Goal: Transaction & Acquisition: Purchase product/service

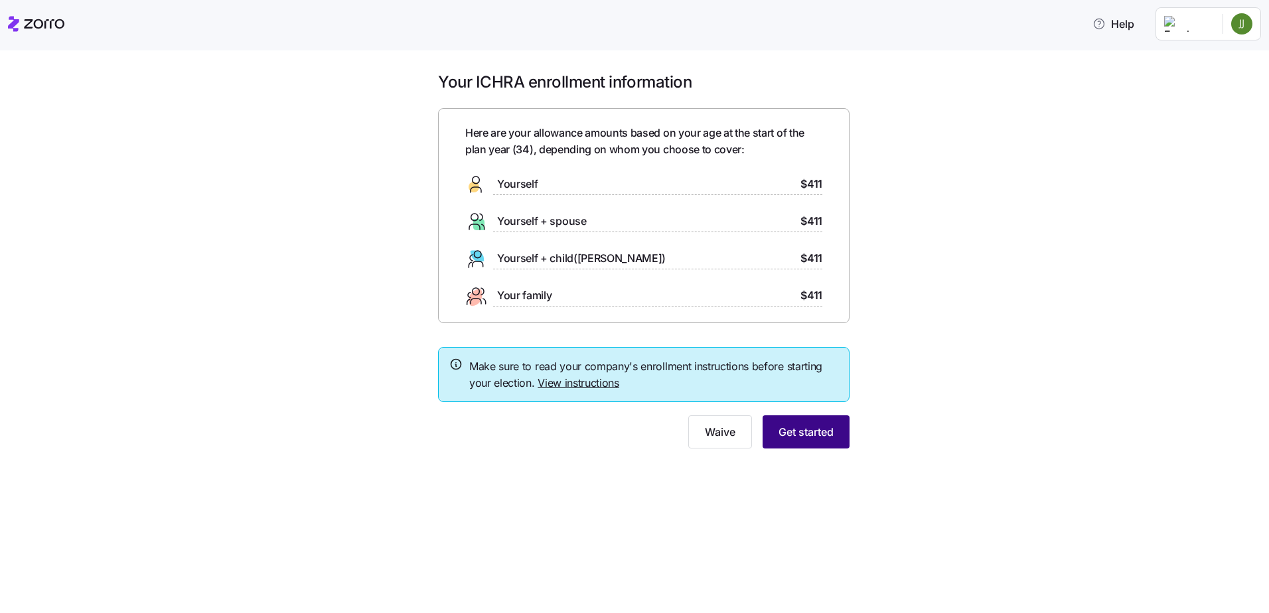
click at [842, 435] on button "Get started" at bounding box center [806, 432] width 87 height 33
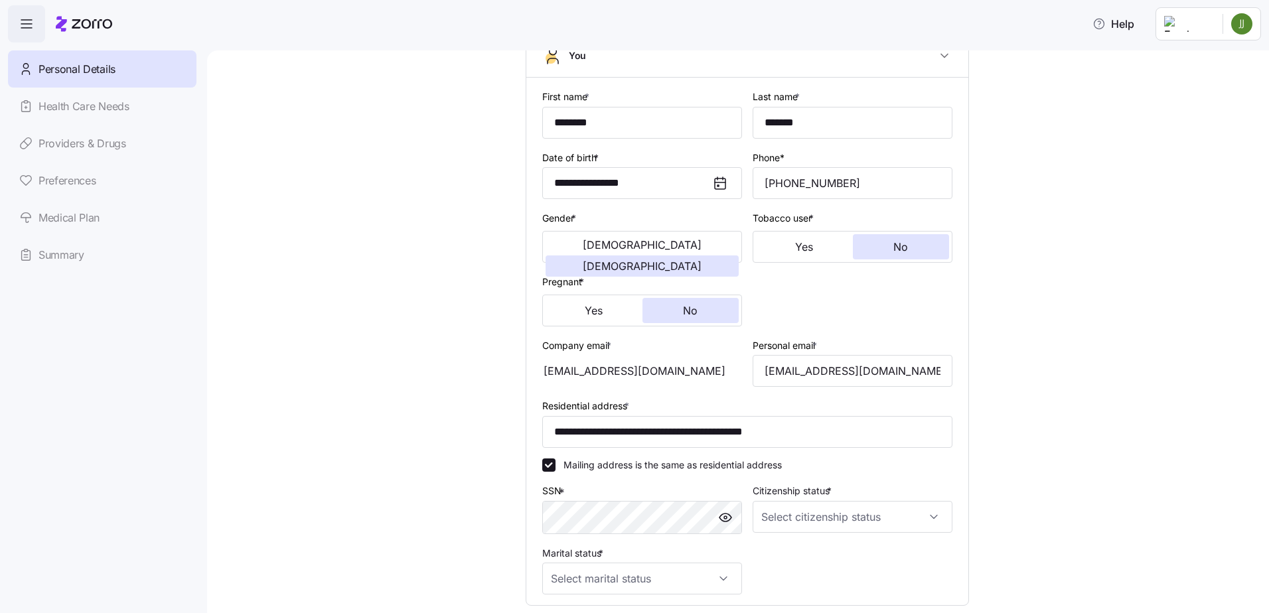
scroll to position [133, 0]
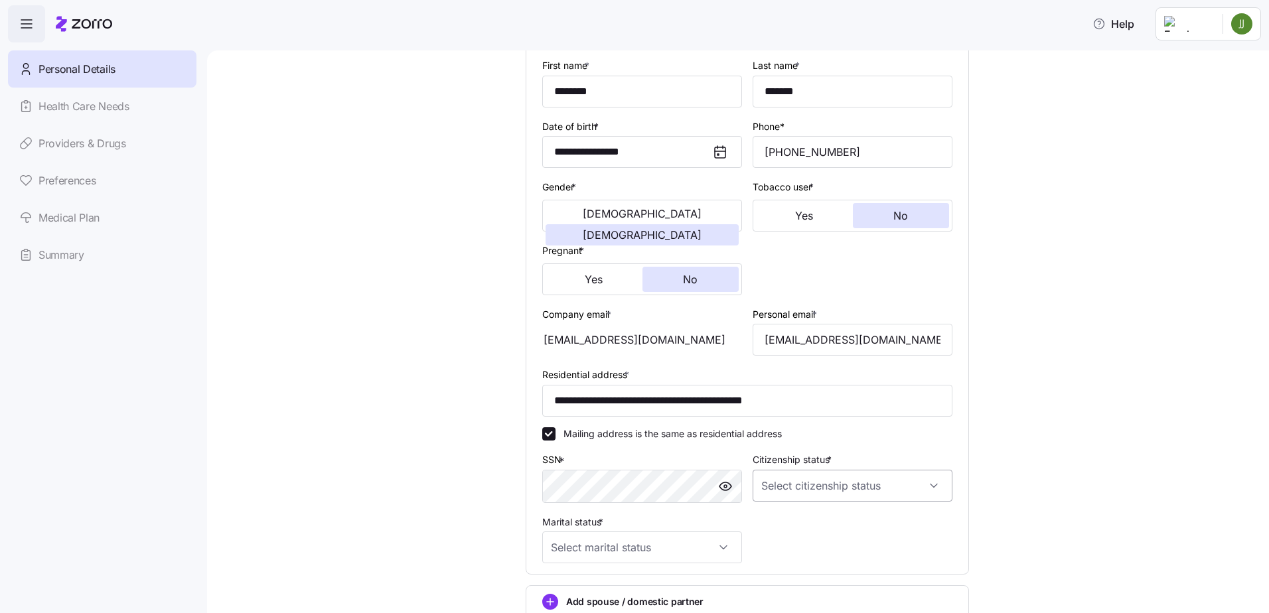
click at [806, 479] on input "Citizenship status *" at bounding box center [853, 486] width 200 height 32
click at [809, 517] on div "[DEMOGRAPHIC_DATA] citizen" at bounding box center [848, 527] width 189 height 28
type input "[DEMOGRAPHIC_DATA] citizen"
click at [641, 542] on input "Marital status *" at bounding box center [642, 548] width 200 height 32
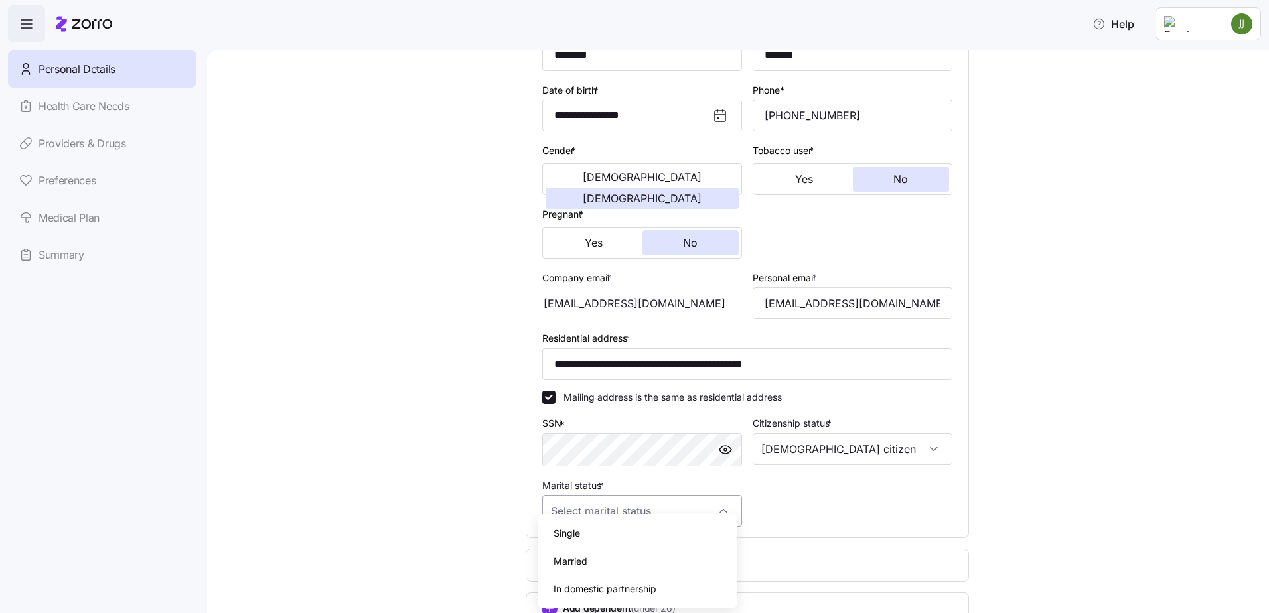
scroll to position [199, 0]
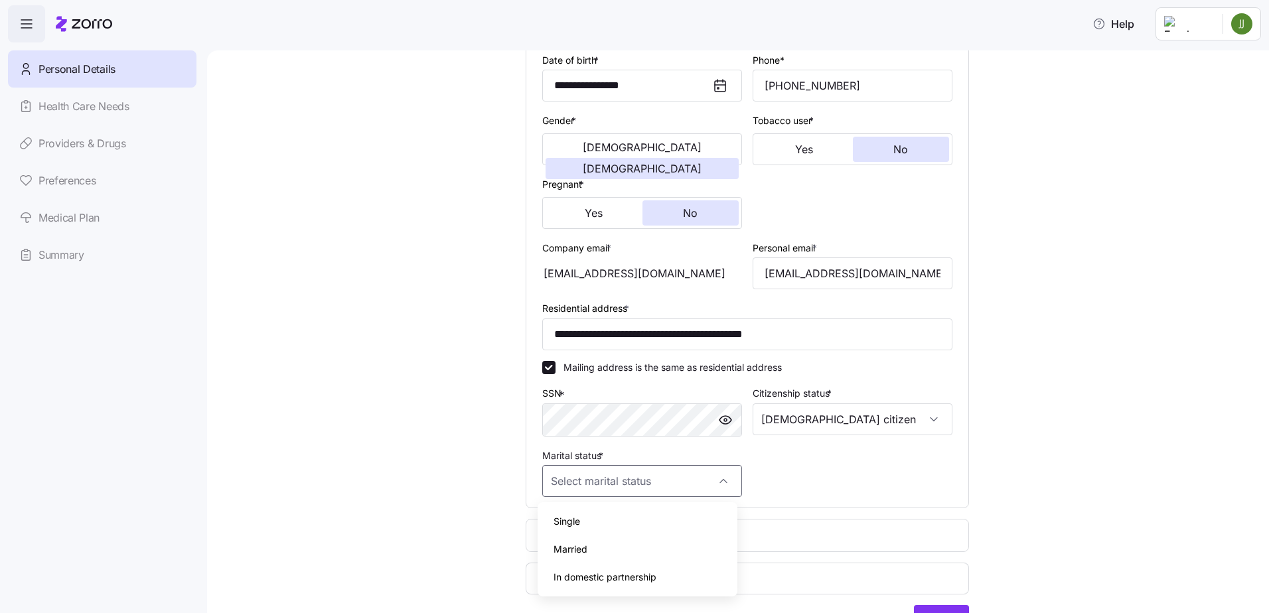
click at [607, 542] on div "Married" at bounding box center [637, 550] width 189 height 28
type input "Married"
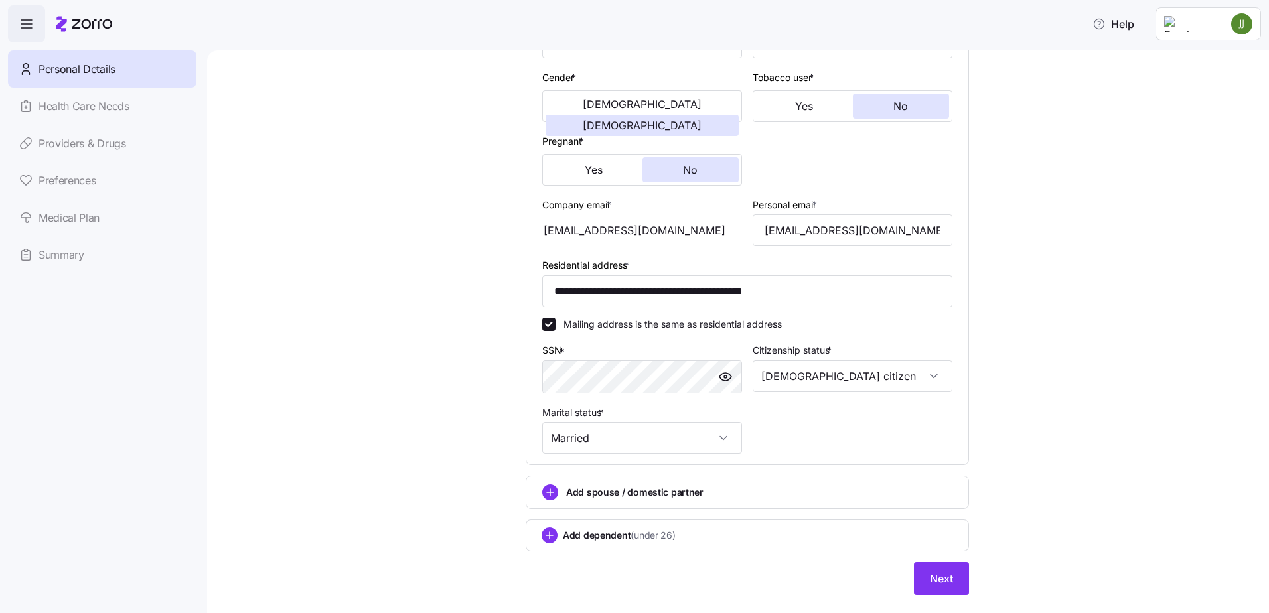
scroll to position [266, 0]
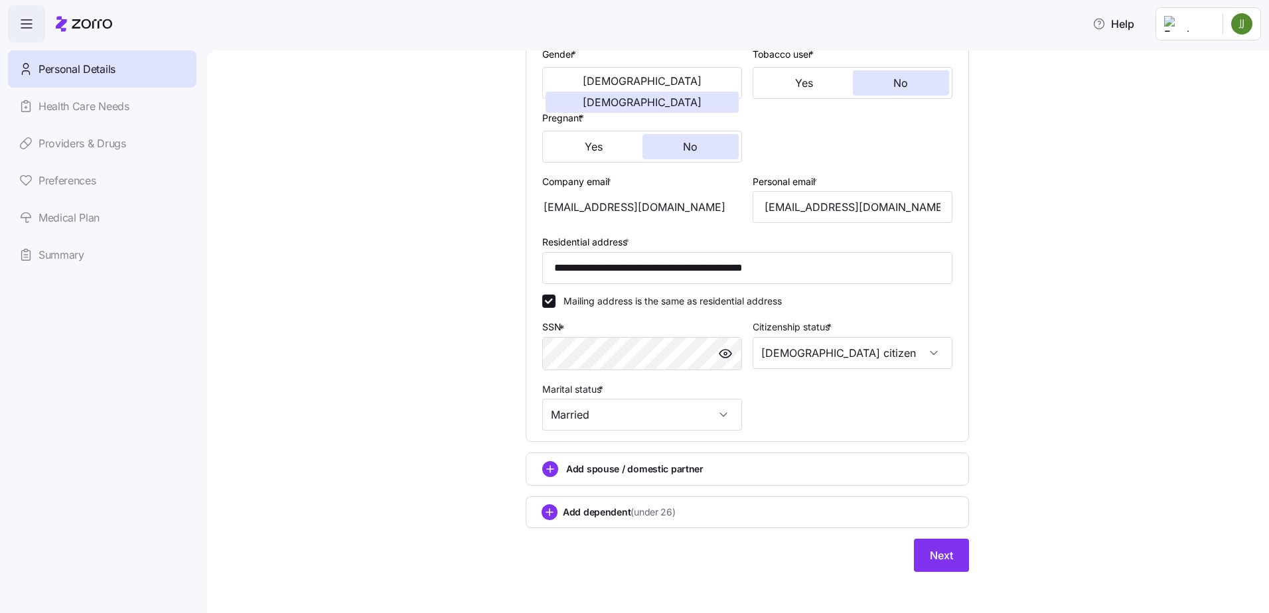
click at [600, 510] on span "Add dependent (under 26)" at bounding box center [619, 512] width 113 height 13
type input "*****"
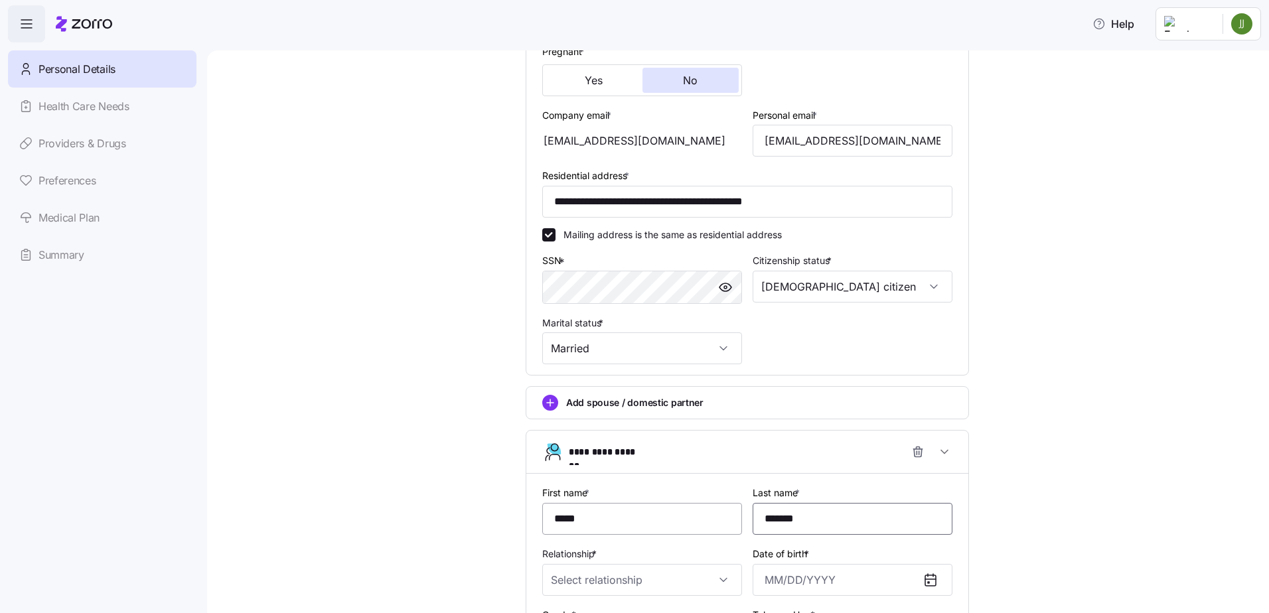
scroll to position [398, 0]
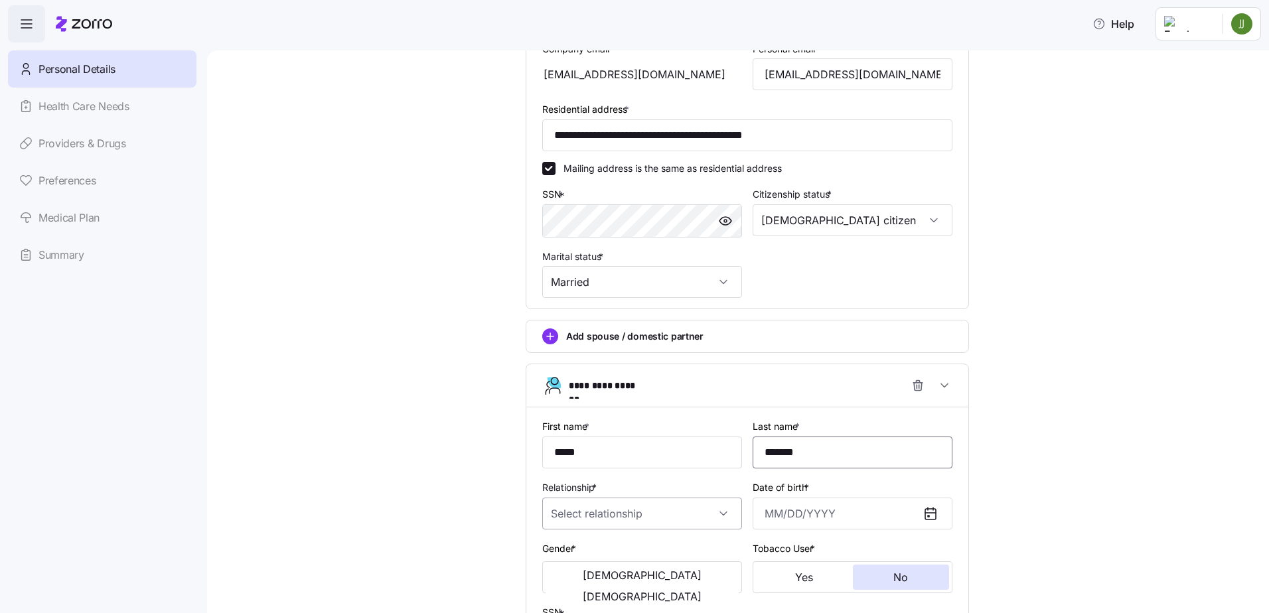
type input "*******"
click at [594, 513] on input "Relationship *" at bounding box center [642, 514] width 200 height 32
click at [592, 558] on div "Child" at bounding box center [637, 554] width 189 height 28
type input "Child"
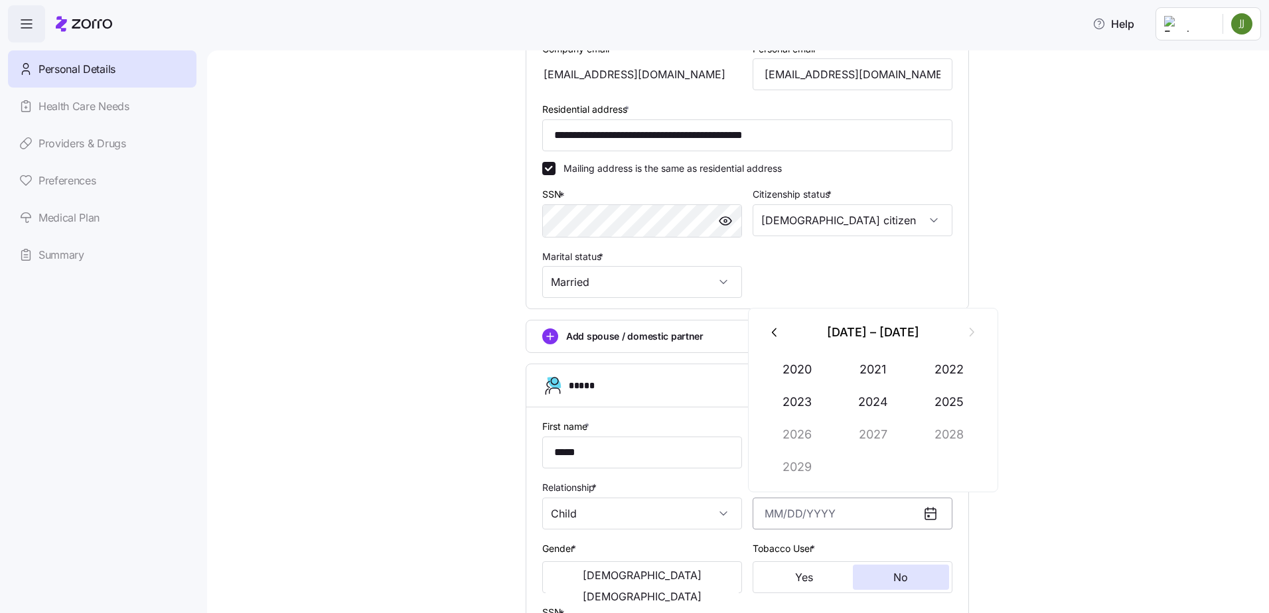
click at [782, 517] on input "Date of birth *" at bounding box center [853, 514] width 200 height 32
click at [663, 586] on button "Female" at bounding box center [642, 596] width 193 height 21
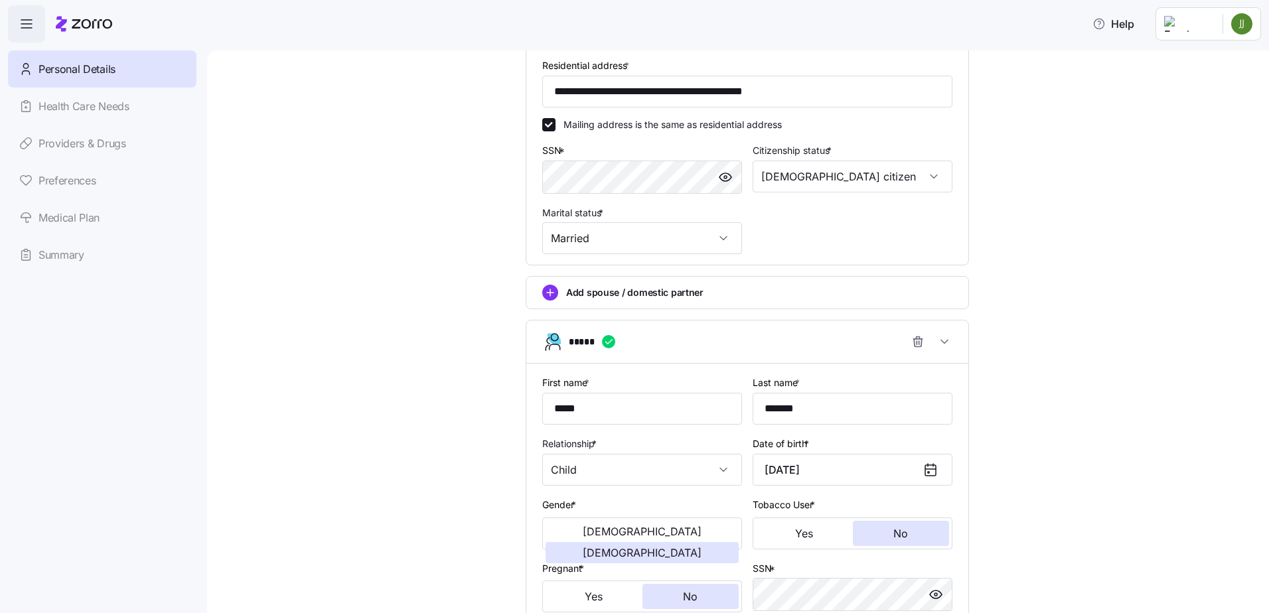
scroll to position [465, 0]
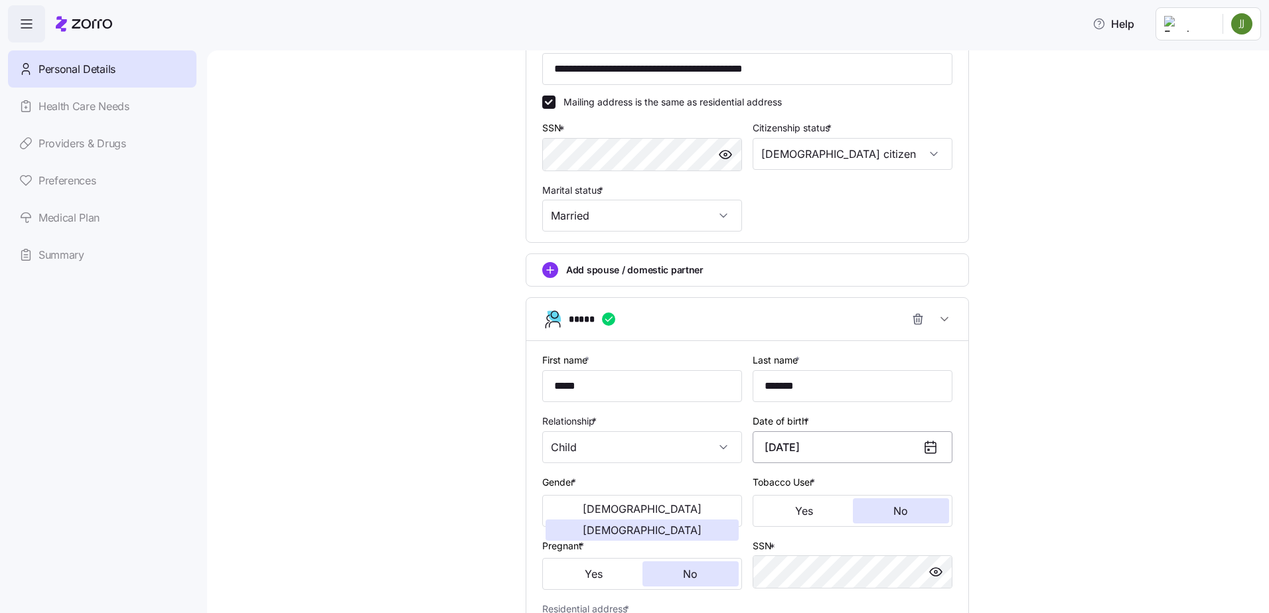
click at [876, 455] on input "December 1, 2001" at bounding box center [853, 448] width 200 height 32
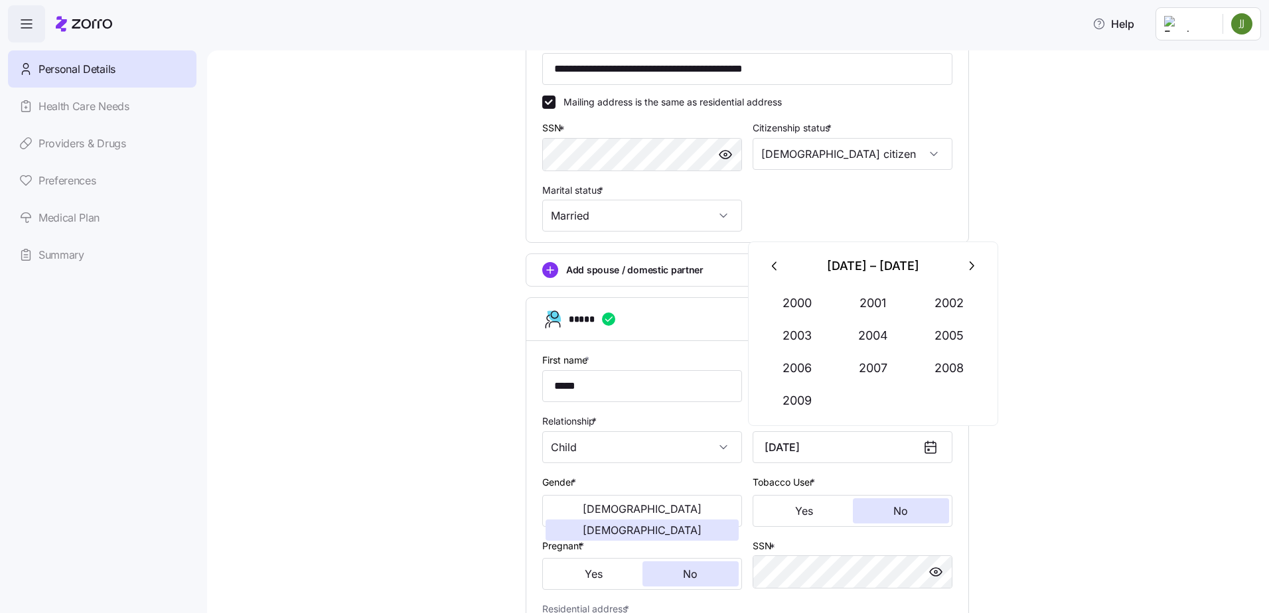
click at [966, 268] on icon "button" at bounding box center [971, 266] width 15 height 15
click at [955, 339] on button "2015" at bounding box center [950, 336] width 76 height 32
click at [965, 405] on button "Dec" at bounding box center [950, 401] width 76 height 32
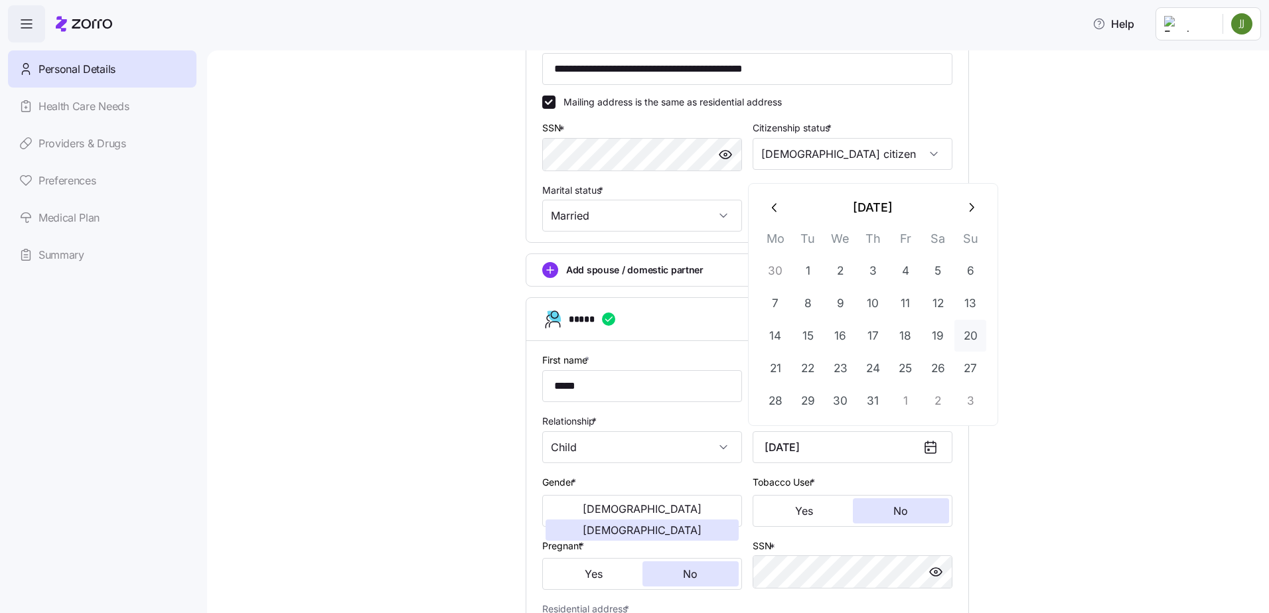
click at [975, 337] on button "20" at bounding box center [971, 336] width 32 height 32
type input "December 20, 2015"
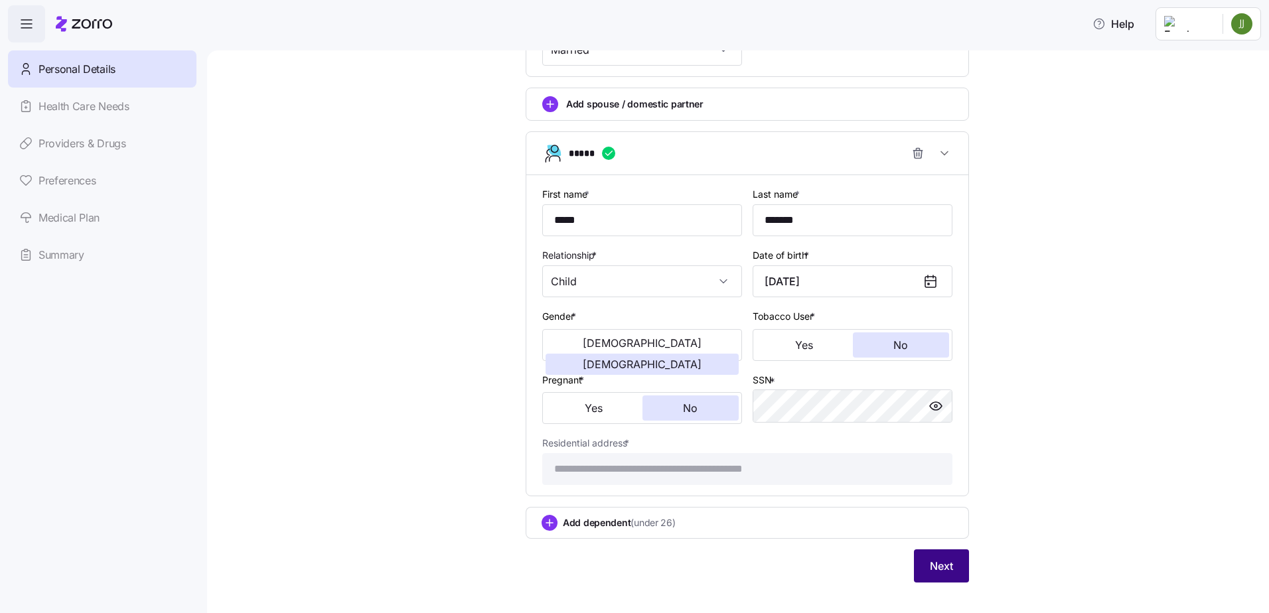
scroll to position [648, 0]
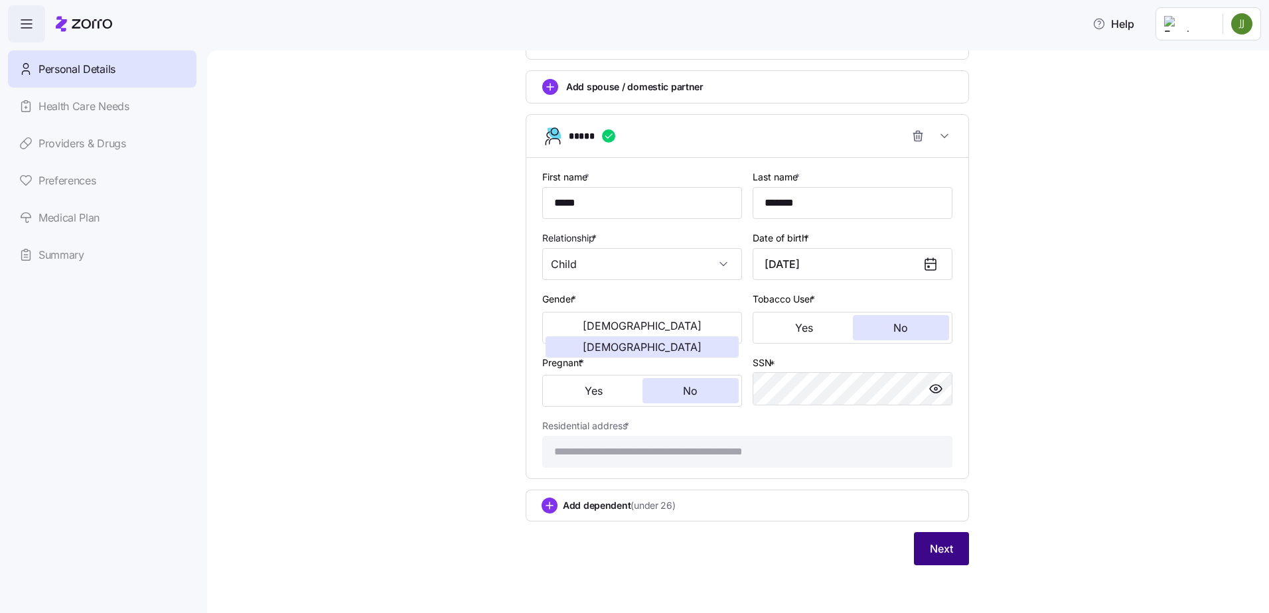
click at [933, 548] on span "Next" at bounding box center [941, 549] width 23 height 16
click at [942, 538] on button "Next" at bounding box center [941, 548] width 55 height 33
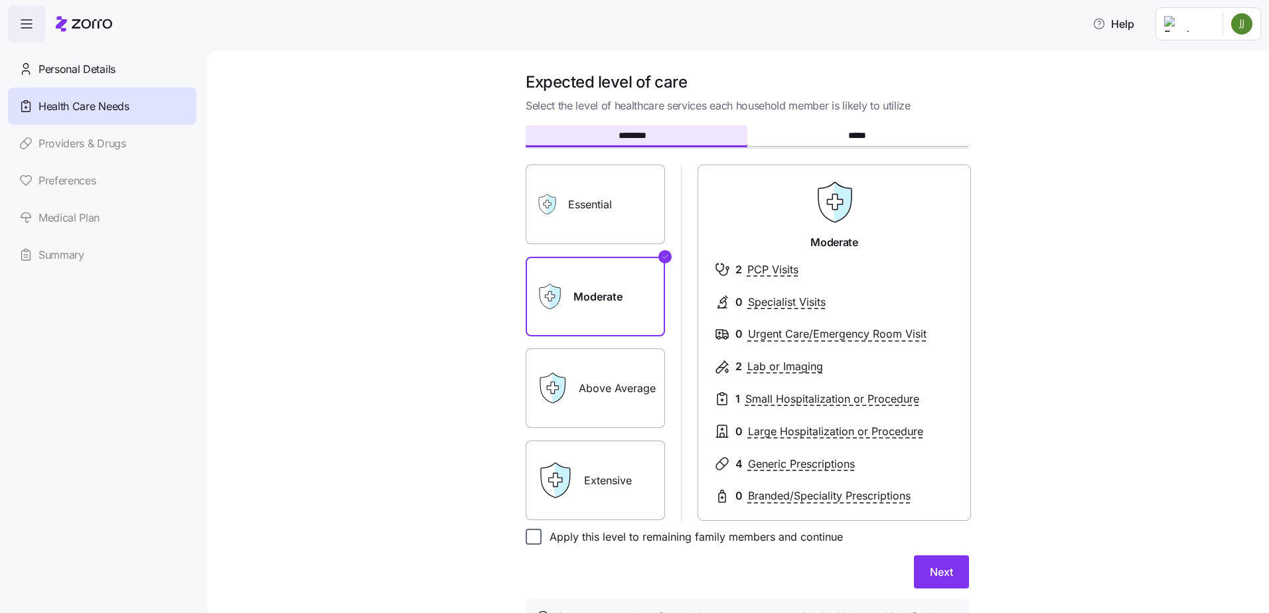
click at [531, 538] on input "Apply this level to remaining family members and continue" at bounding box center [534, 537] width 16 height 16
checkbox input "true"
click at [937, 567] on span "Next" at bounding box center [941, 572] width 23 height 16
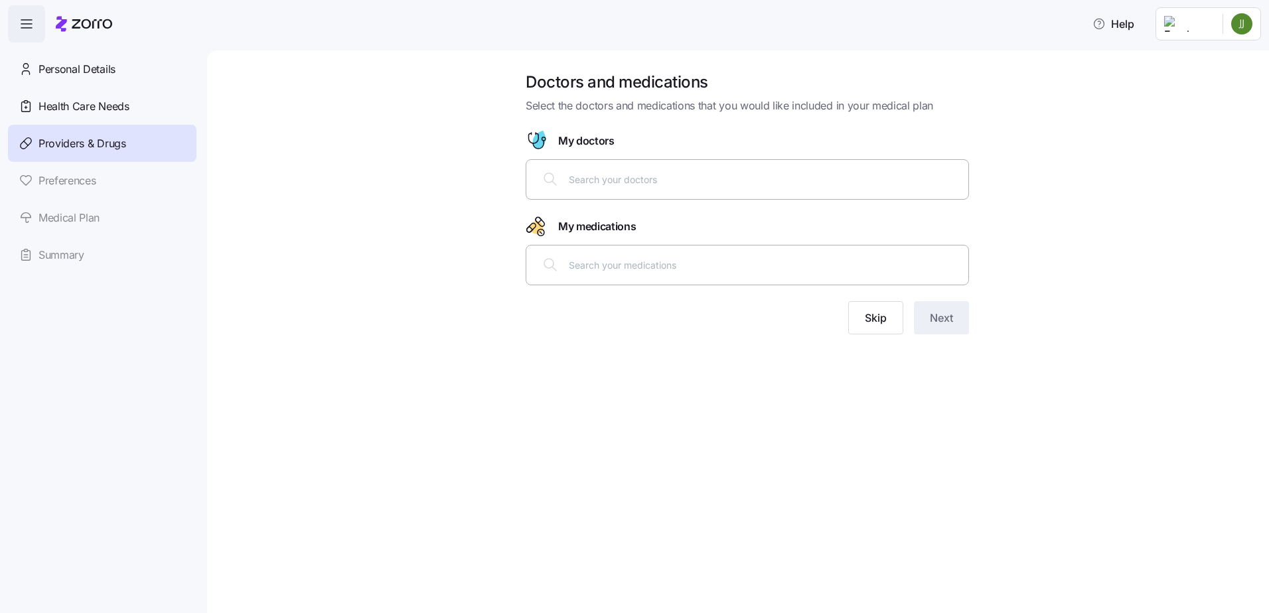
click at [602, 170] on div at bounding box center [747, 179] width 426 height 32
type input "kelly"
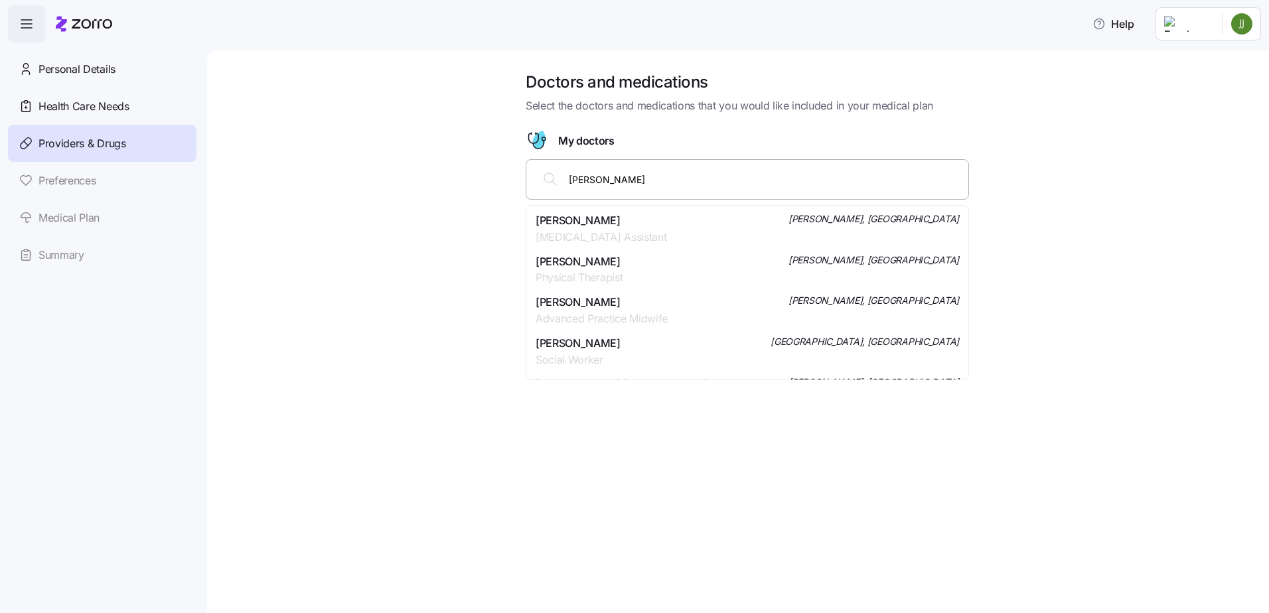
click at [684, 309] on div "Kelly L Schmidt Advanced Practice Midwife Frederic, WI" at bounding box center [748, 310] width 424 height 33
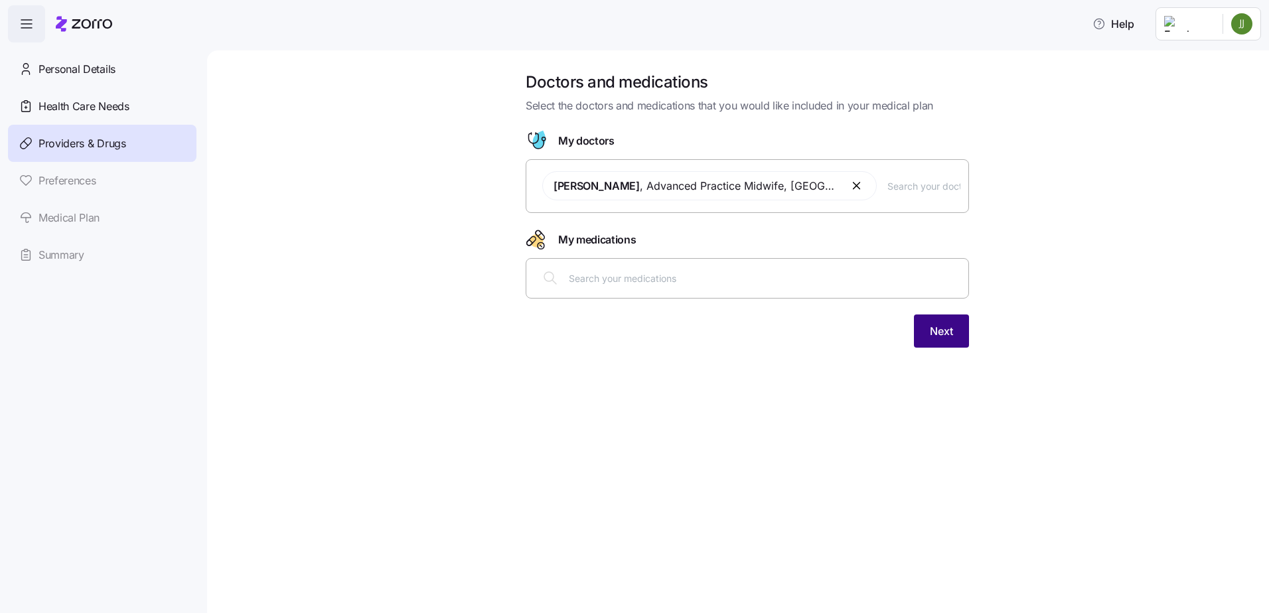
click at [951, 329] on span "Next" at bounding box center [941, 331] width 23 height 16
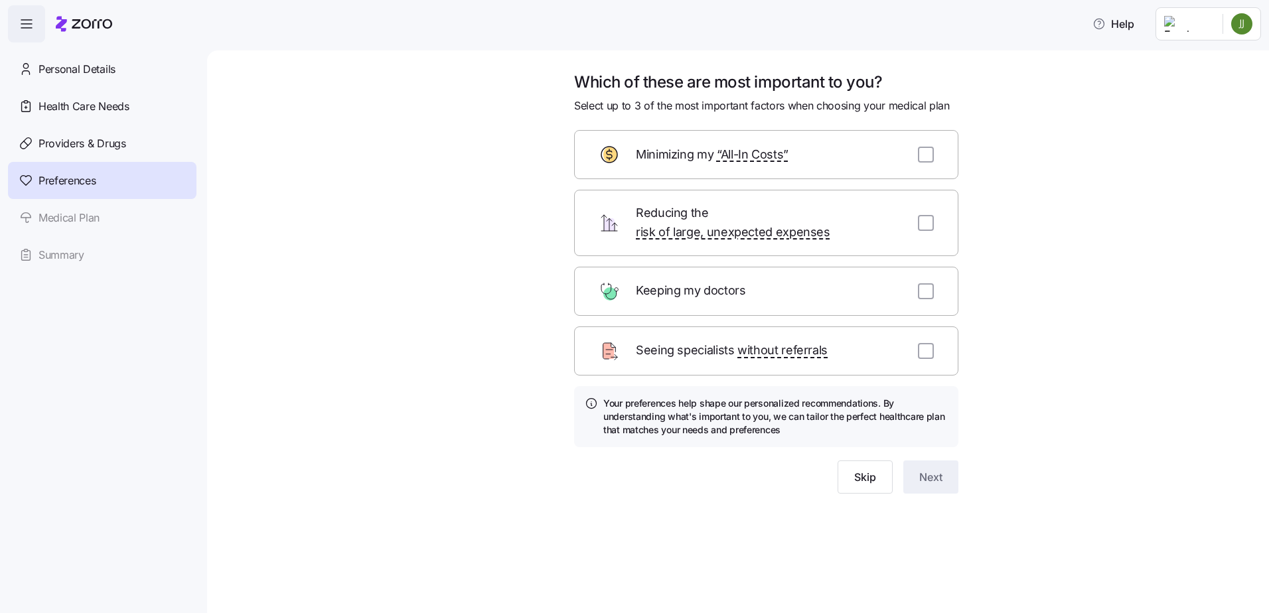
click at [928, 157] on input "checkbox" at bounding box center [926, 155] width 16 height 16
checkbox input "true"
click at [934, 216] on input "checkbox" at bounding box center [926, 223] width 16 height 16
checkbox input "true"
click at [953, 470] on button "Next" at bounding box center [931, 477] width 55 height 33
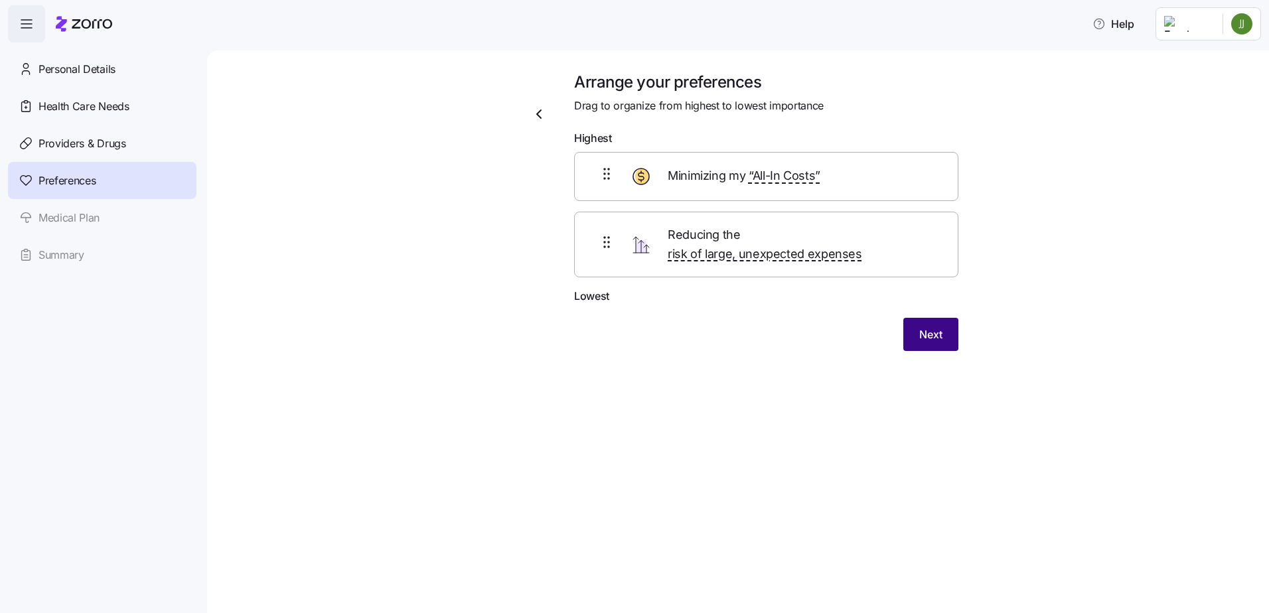
click at [950, 318] on button "Next" at bounding box center [931, 334] width 55 height 33
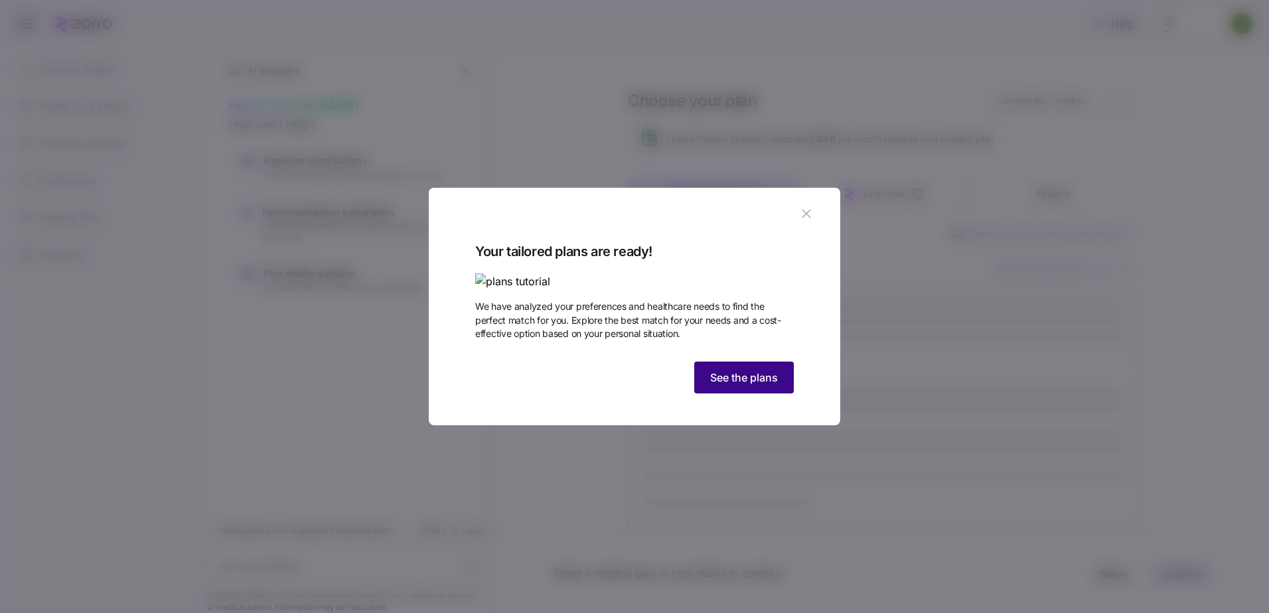
click at [768, 394] on button "See the plans" at bounding box center [744, 378] width 100 height 32
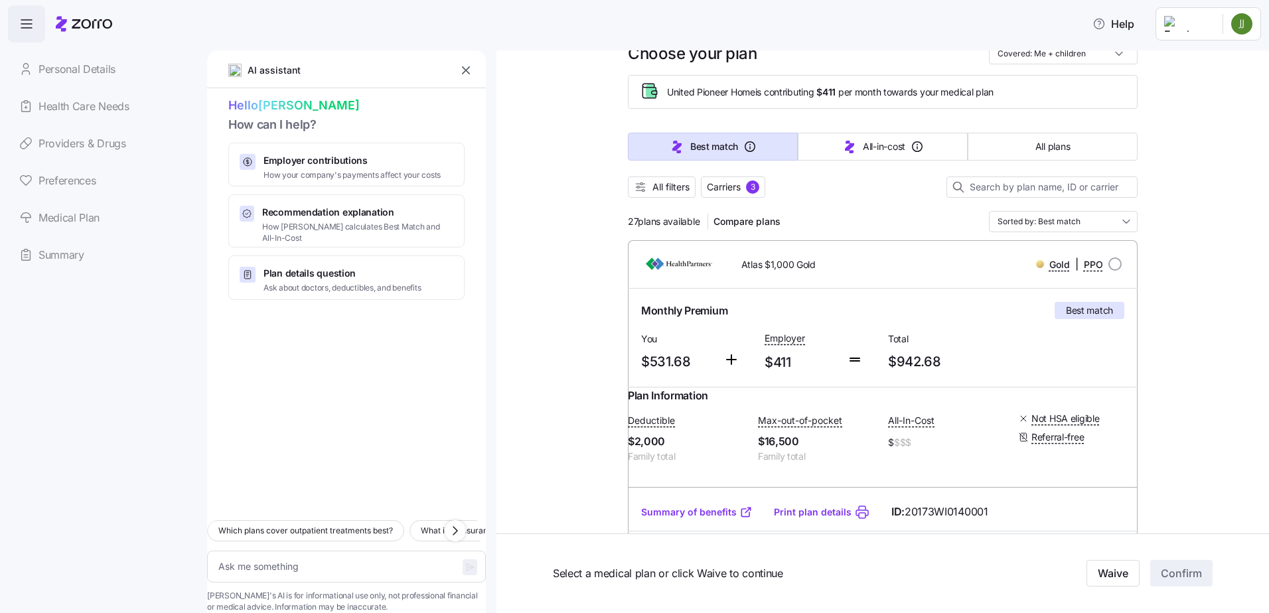
scroll to position [66, 0]
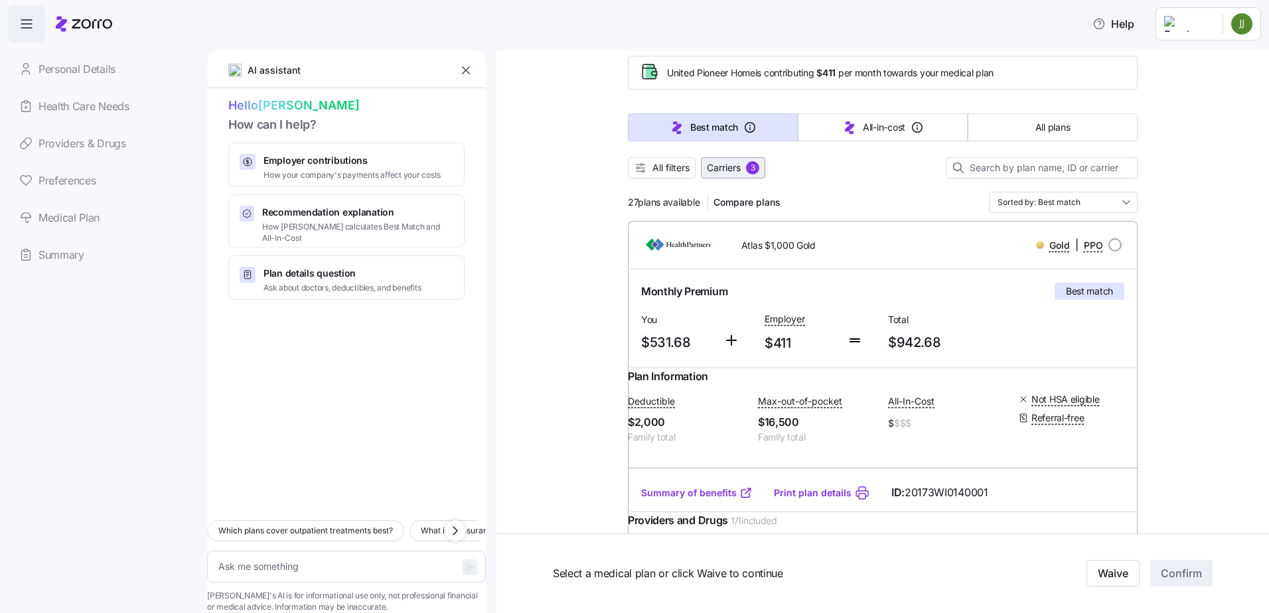
click at [712, 163] on span "Carriers" at bounding box center [724, 167] width 34 height 13
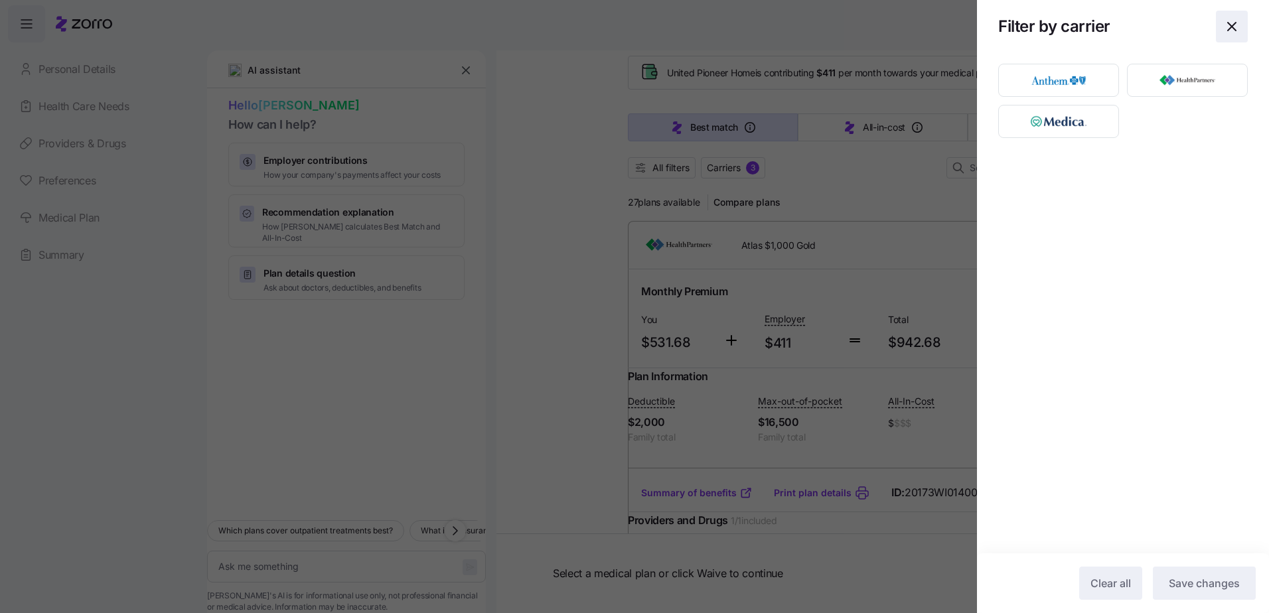
click at [1228, 25] on icon "button" at bounding box center [1232, 27] width 16 height 16
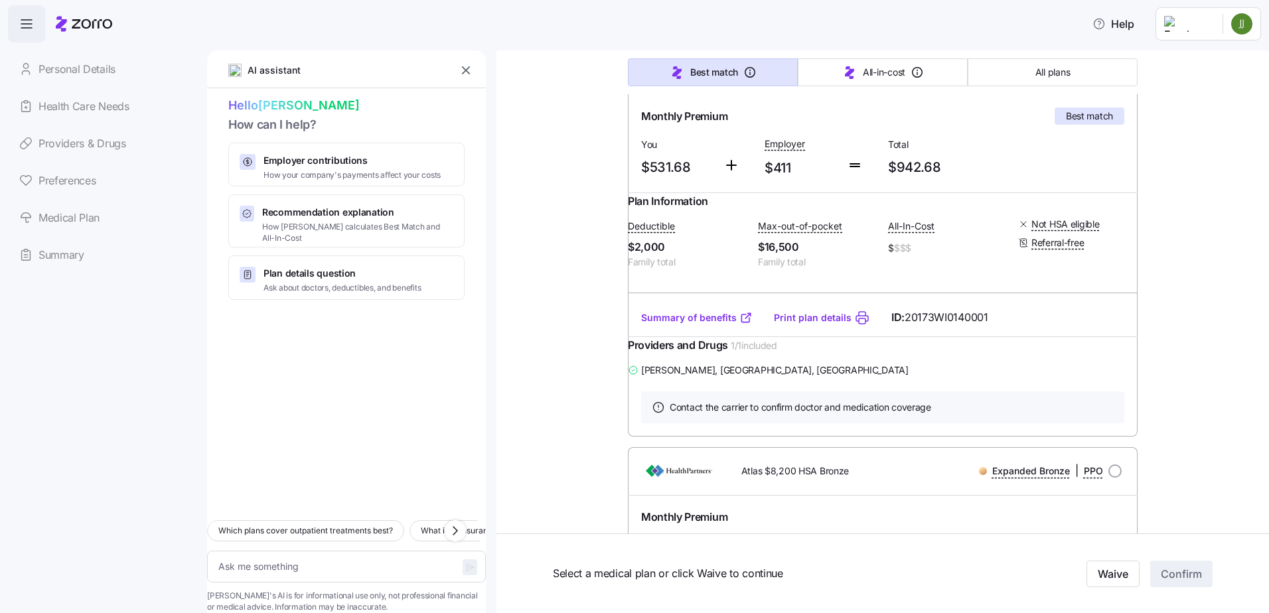
scroll to position [0, 0]
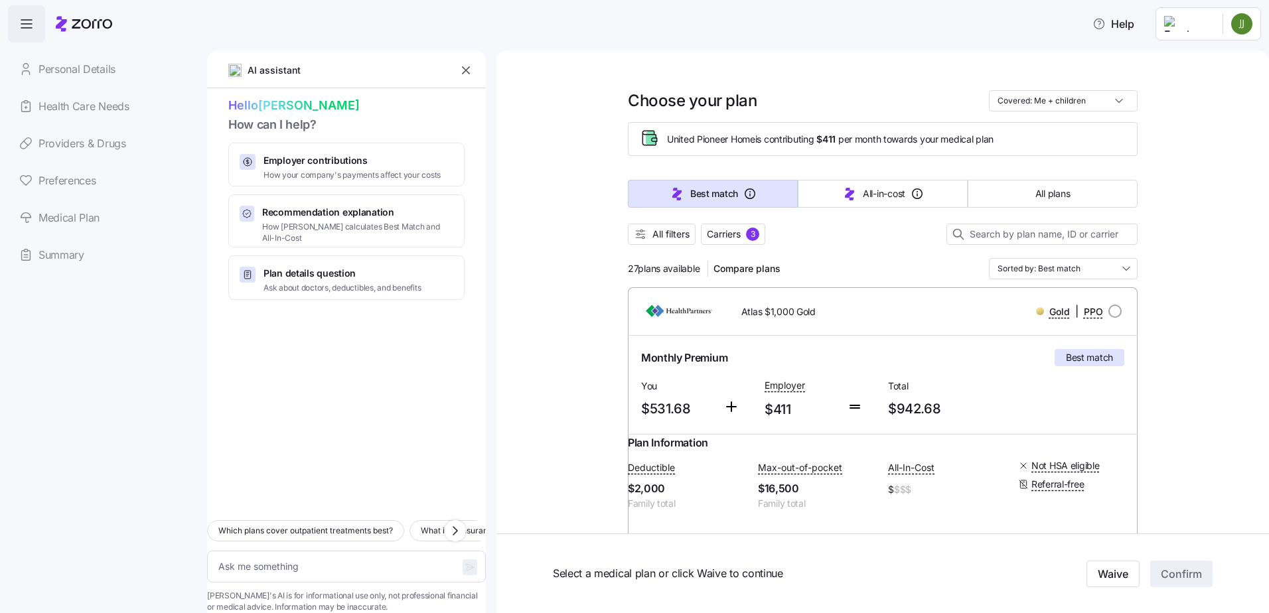
click at [70, 142] on link "Providers & Drugs" at bounding box center [102, 143] width 189 height 37
type textarea "x"
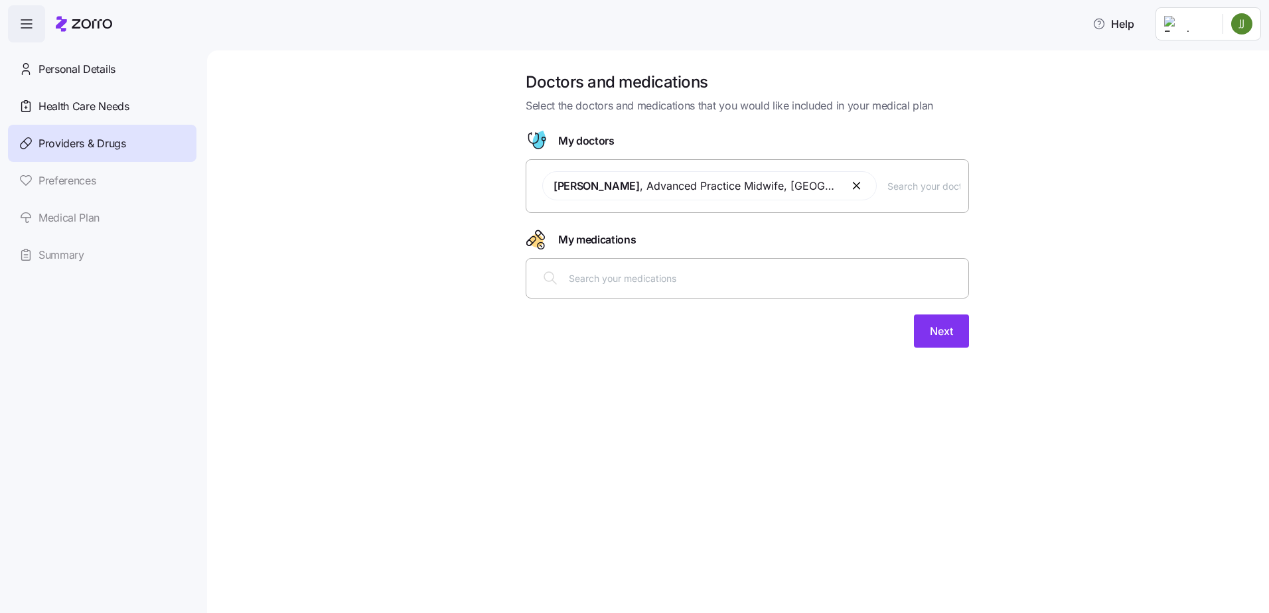
click at [892, 189] on input "text" at bounding box center [924, 186] width 73 height 15
type input "victoria"
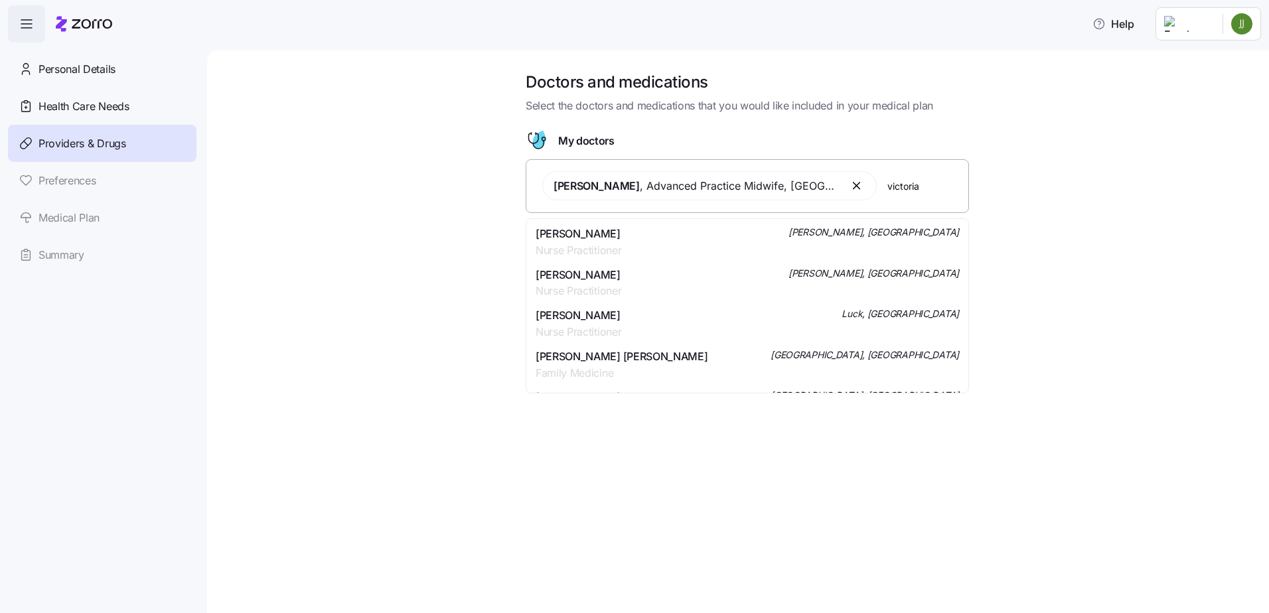
click at [714, 234] on div "Victoria R Studtmann Nurse Practitioner Frederic, WI" at bounding box center [748, 242] width 424 height 33
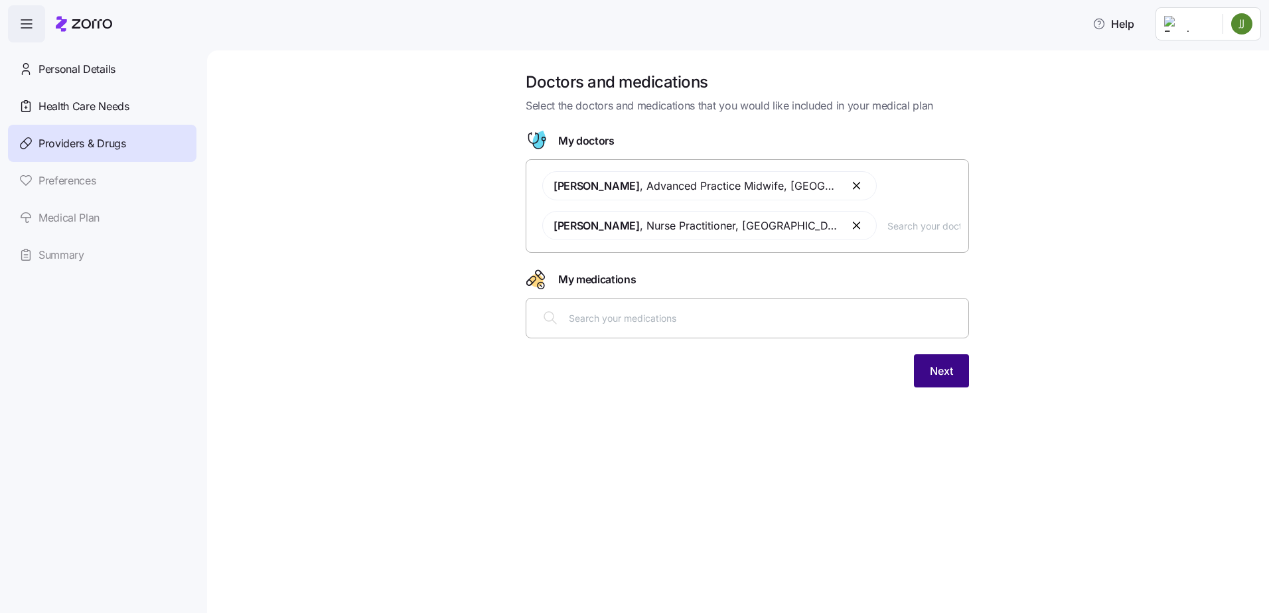
click at [941, 370] on span "Next" at bounding box center [941, 371] width 23 height 16
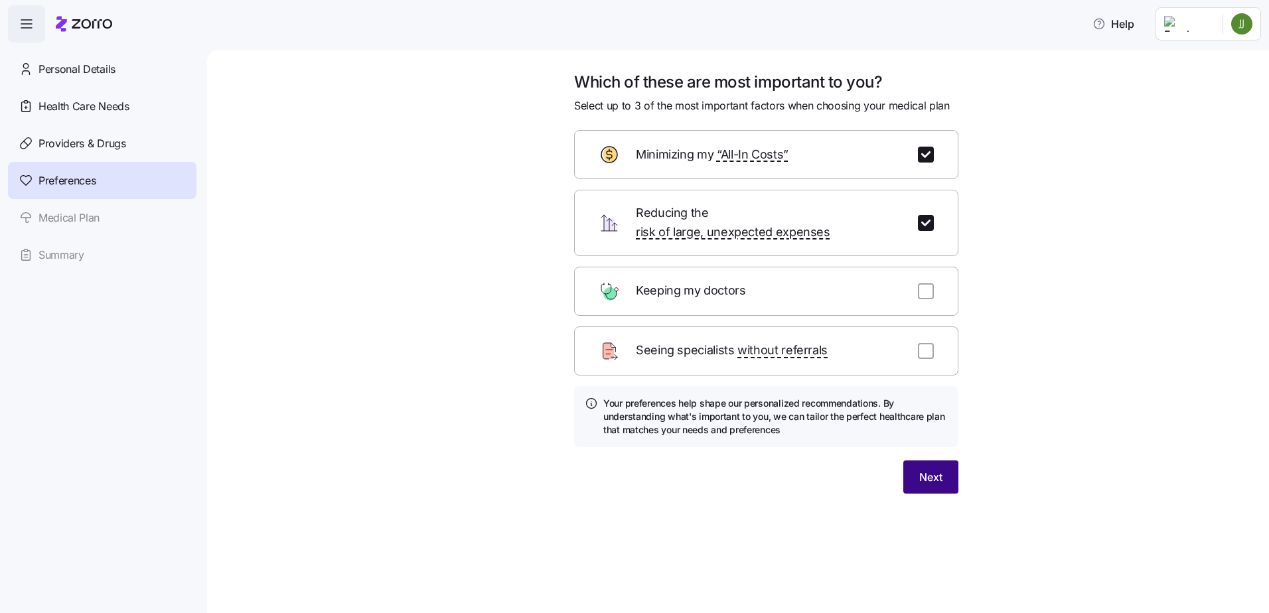
click at [924, 469] on span "Next" at bounding box center [931, 477] width 23 height 16
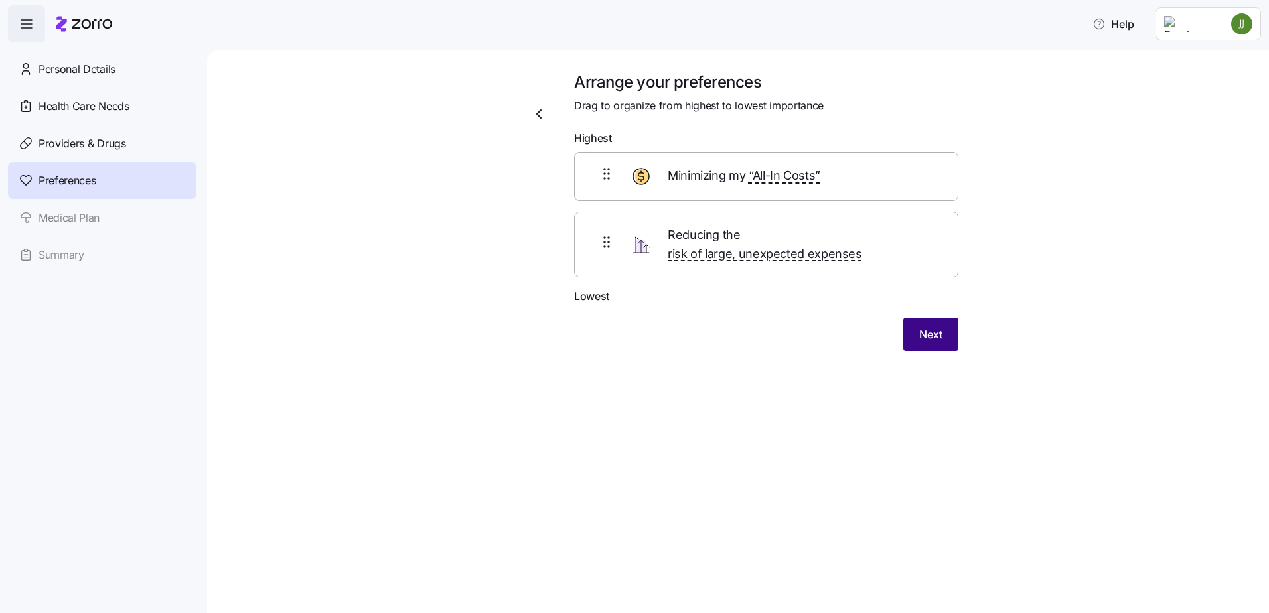
click at [946, 319] on button "Next" at bounding box center [931, 334] width 55 height 33
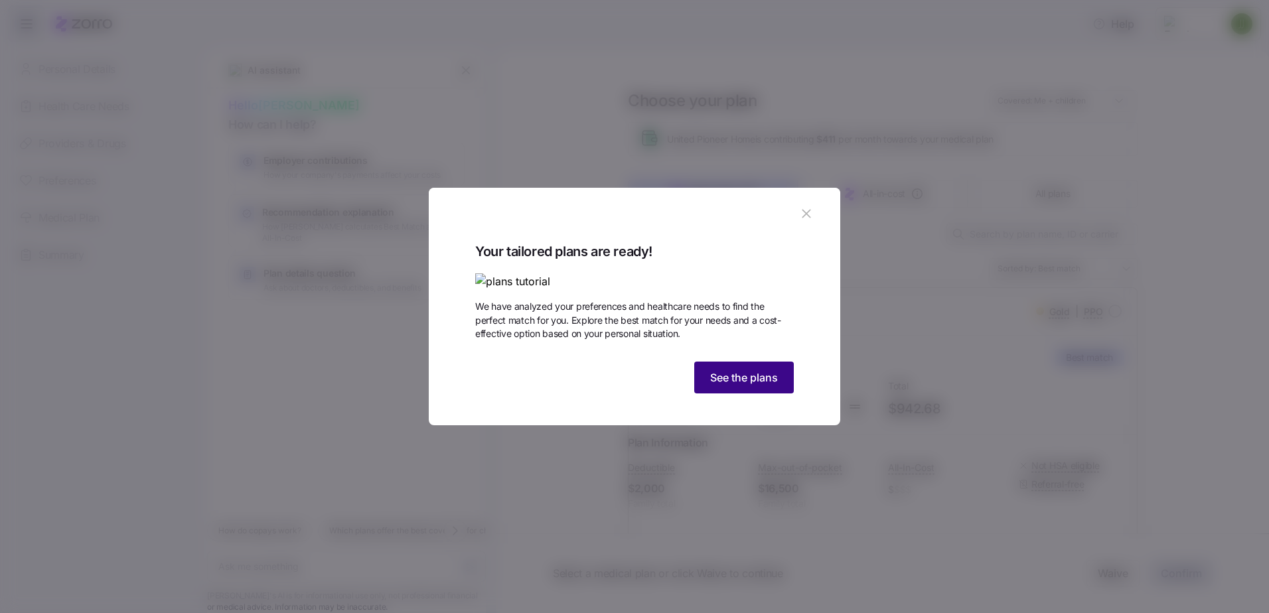
click at [781, 394] on button "See the plans" at bounding box center [744, 378] width 100 height 32
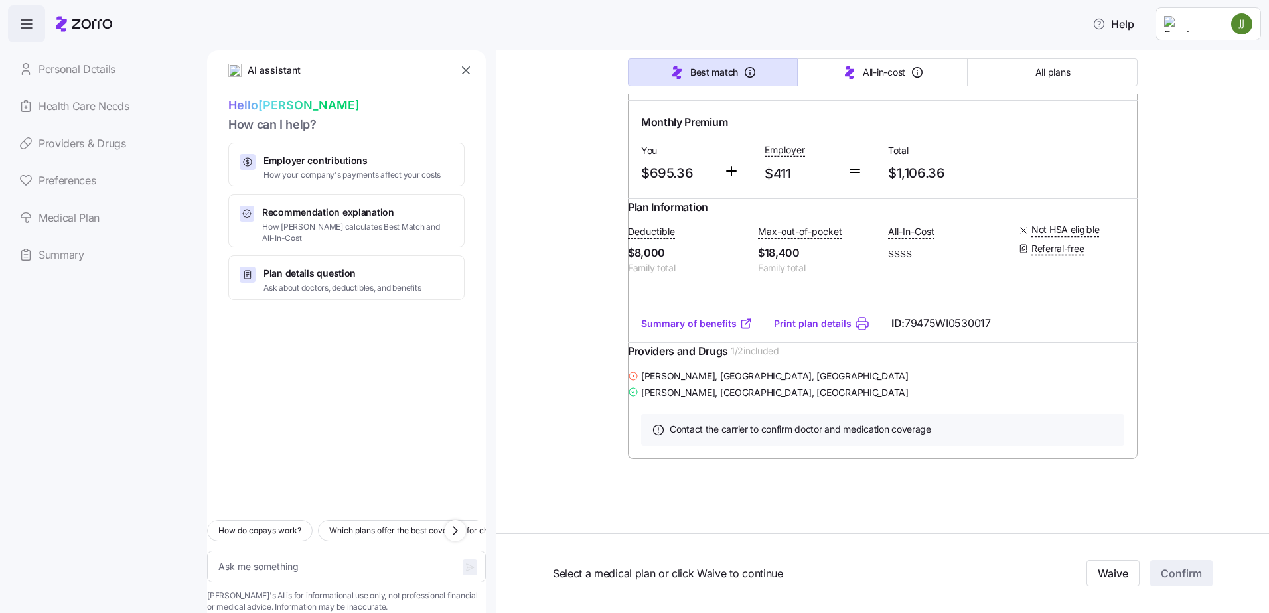
scroll to position [12349, 0]
type textarea "x"
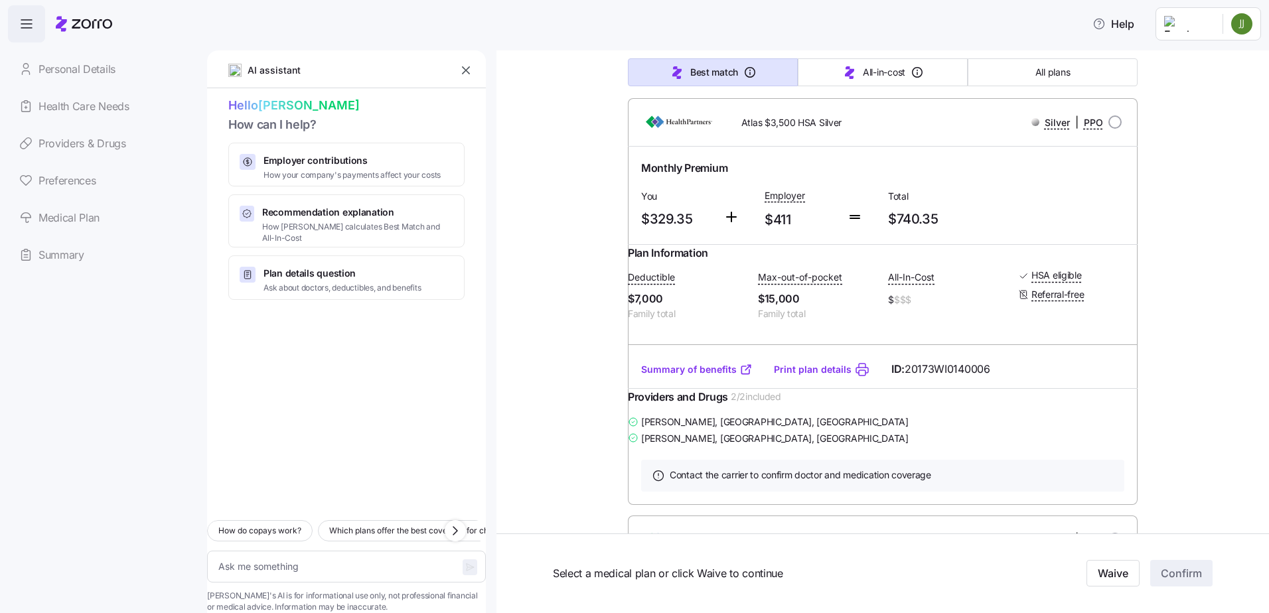
scroll to position [1925, 0]
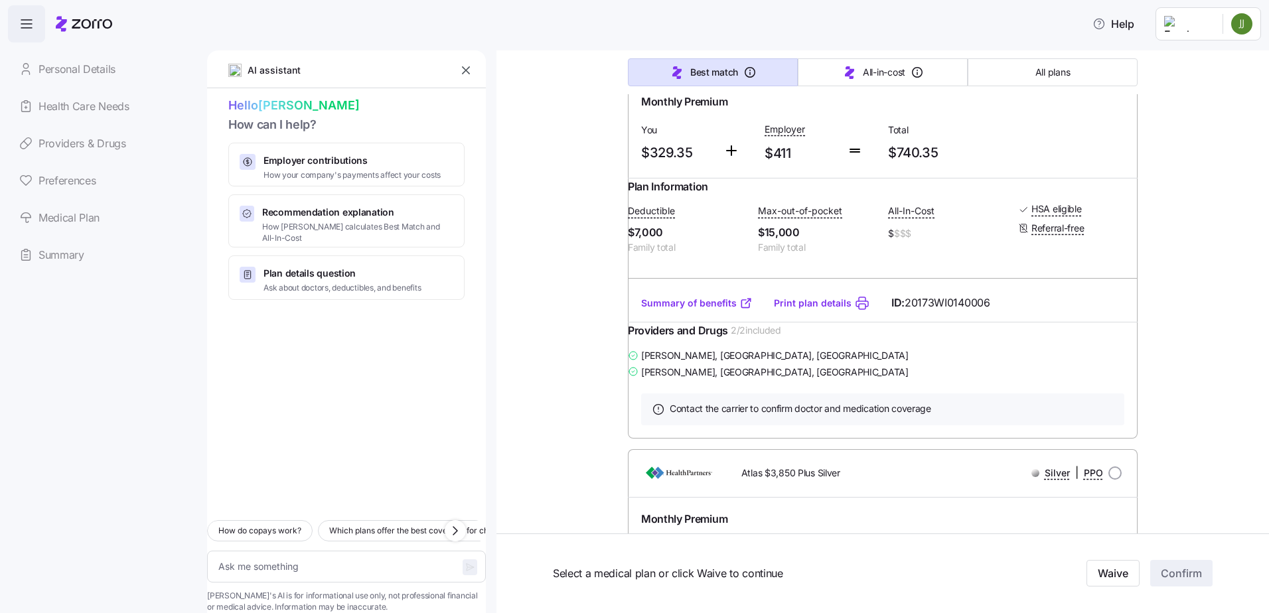
click at [708, 310] on link "Summary of benefits" at bounding box center [697, 303] width 112 height 13
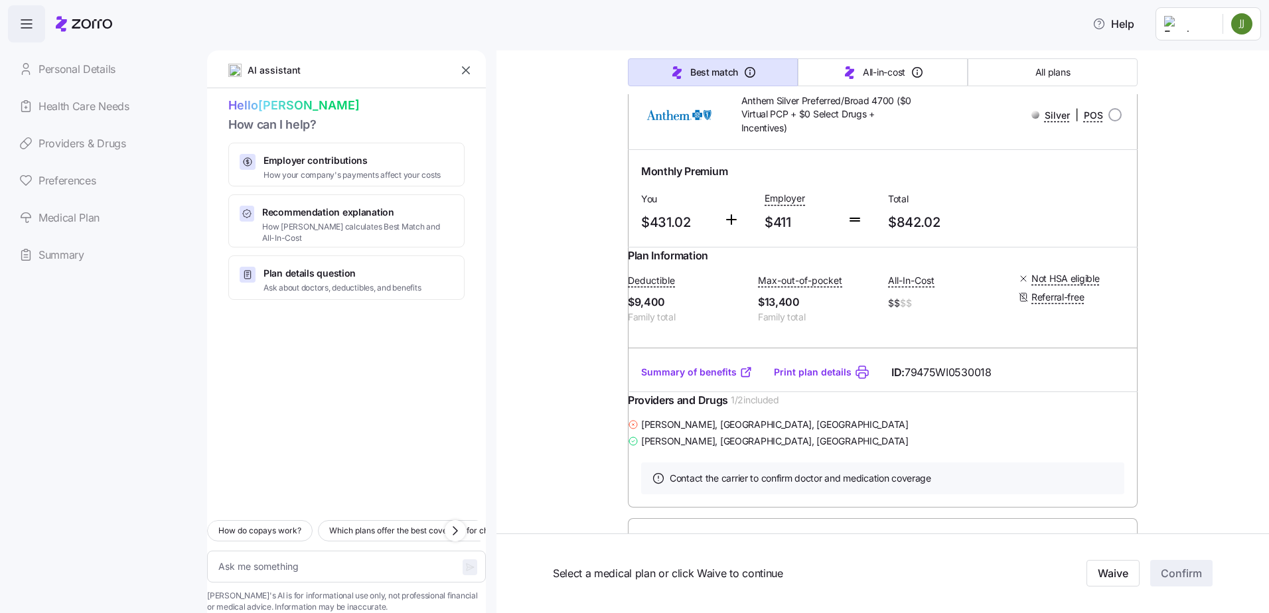
scroll to position [3519, 0]
